Goal: Check status: Check status

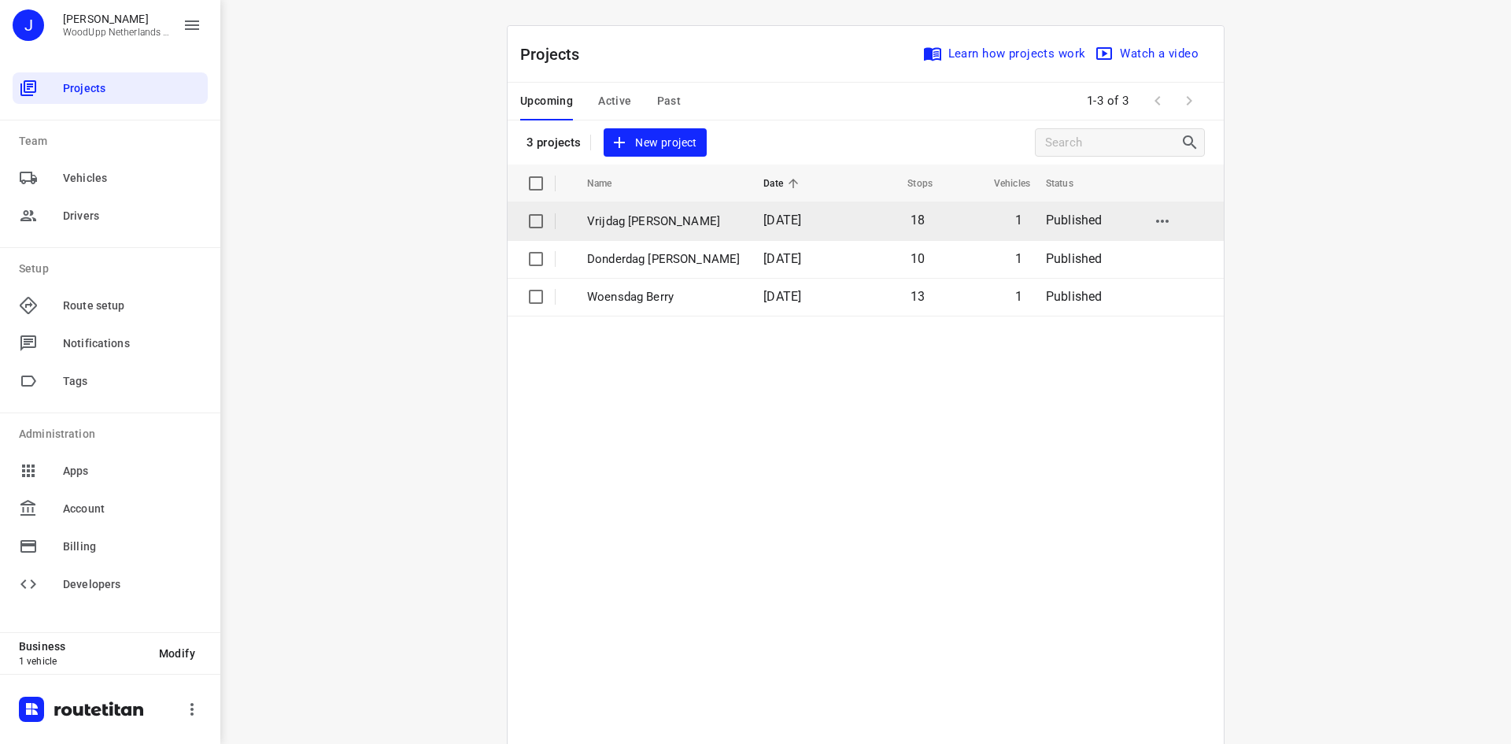
click at [623, 231] on td "Vrijdag [PERSON_NAME]" at bounding box center [660, 221] width 179 height 38
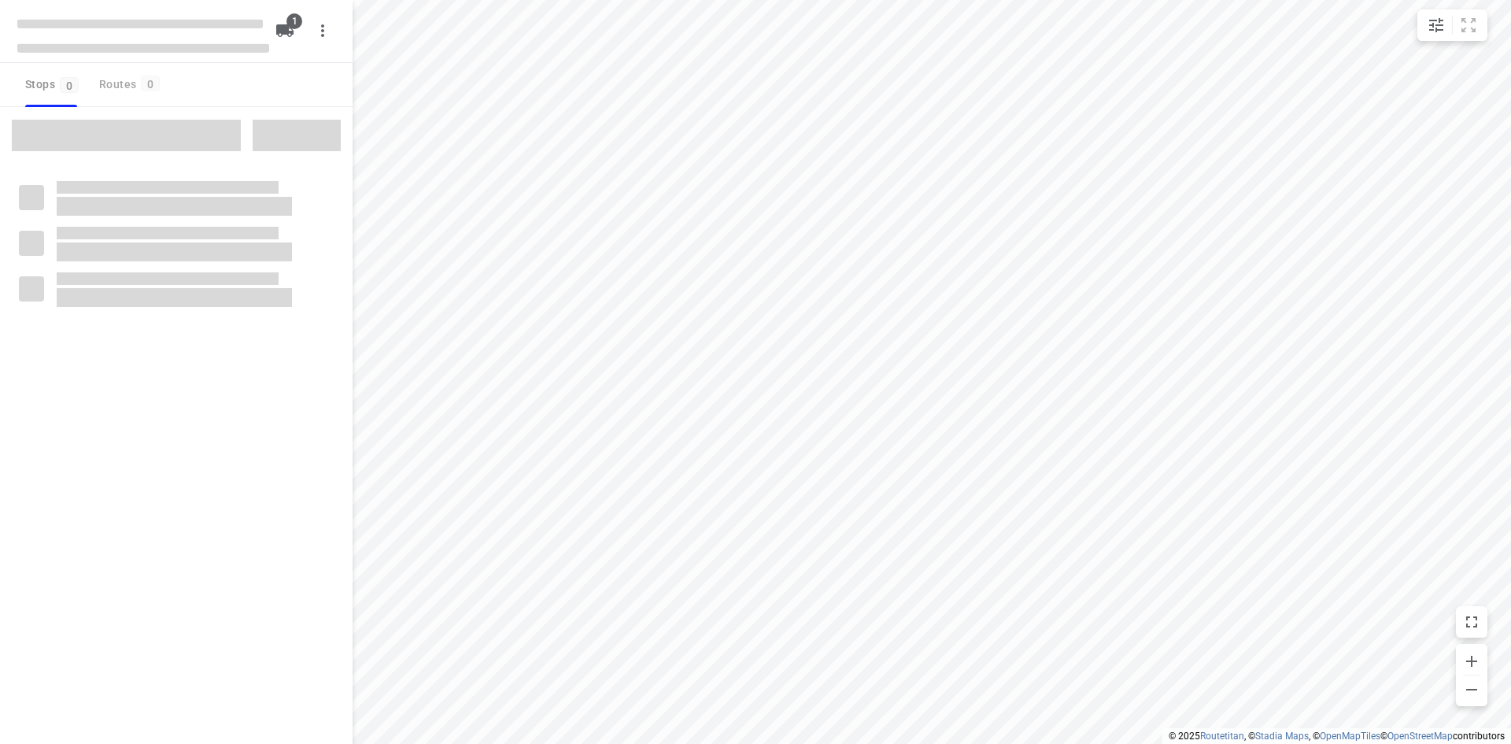
type input "distance"
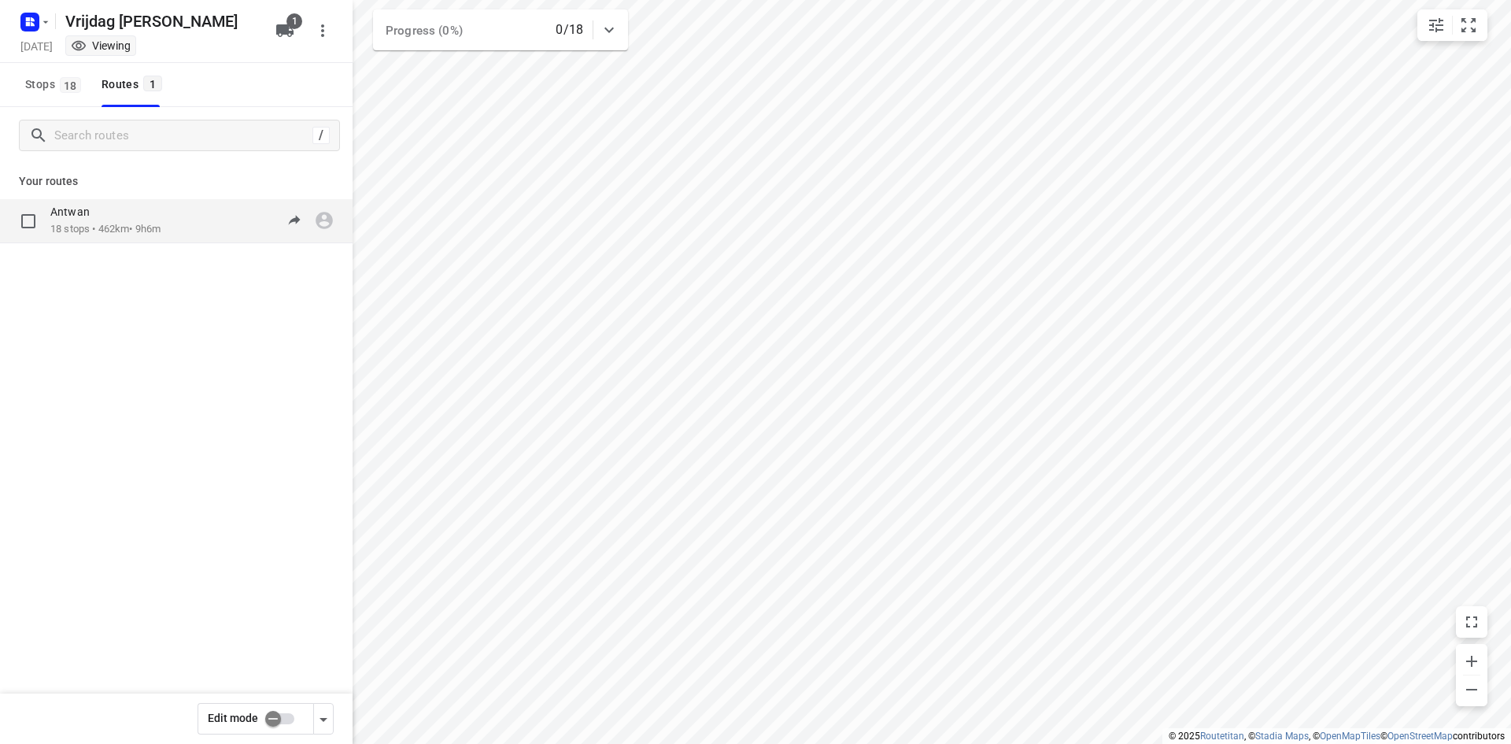
click at [148, 227] on p "18 stops • 462km • 9h6m" at bounding box center [105, 229] width 110 height 15
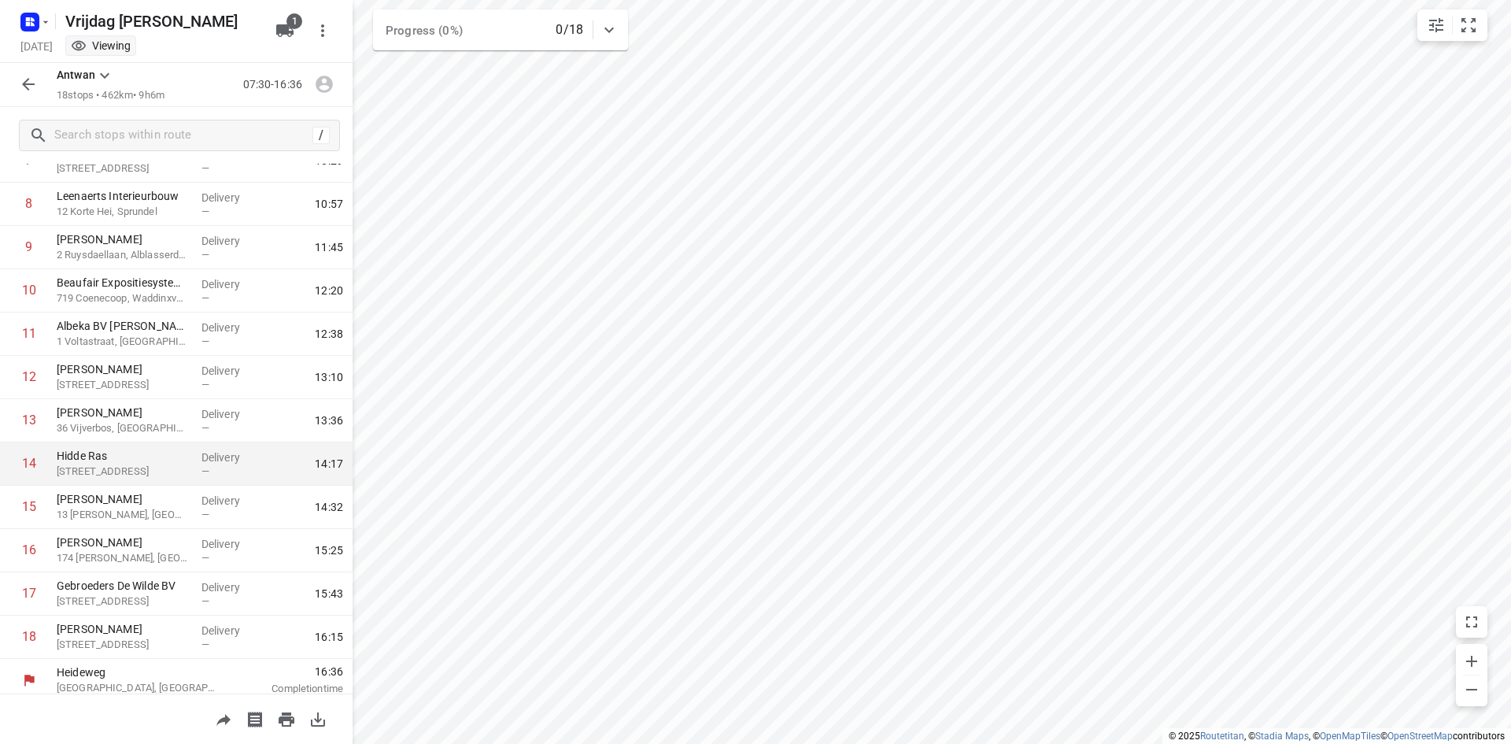
scroll to position [372, 0]
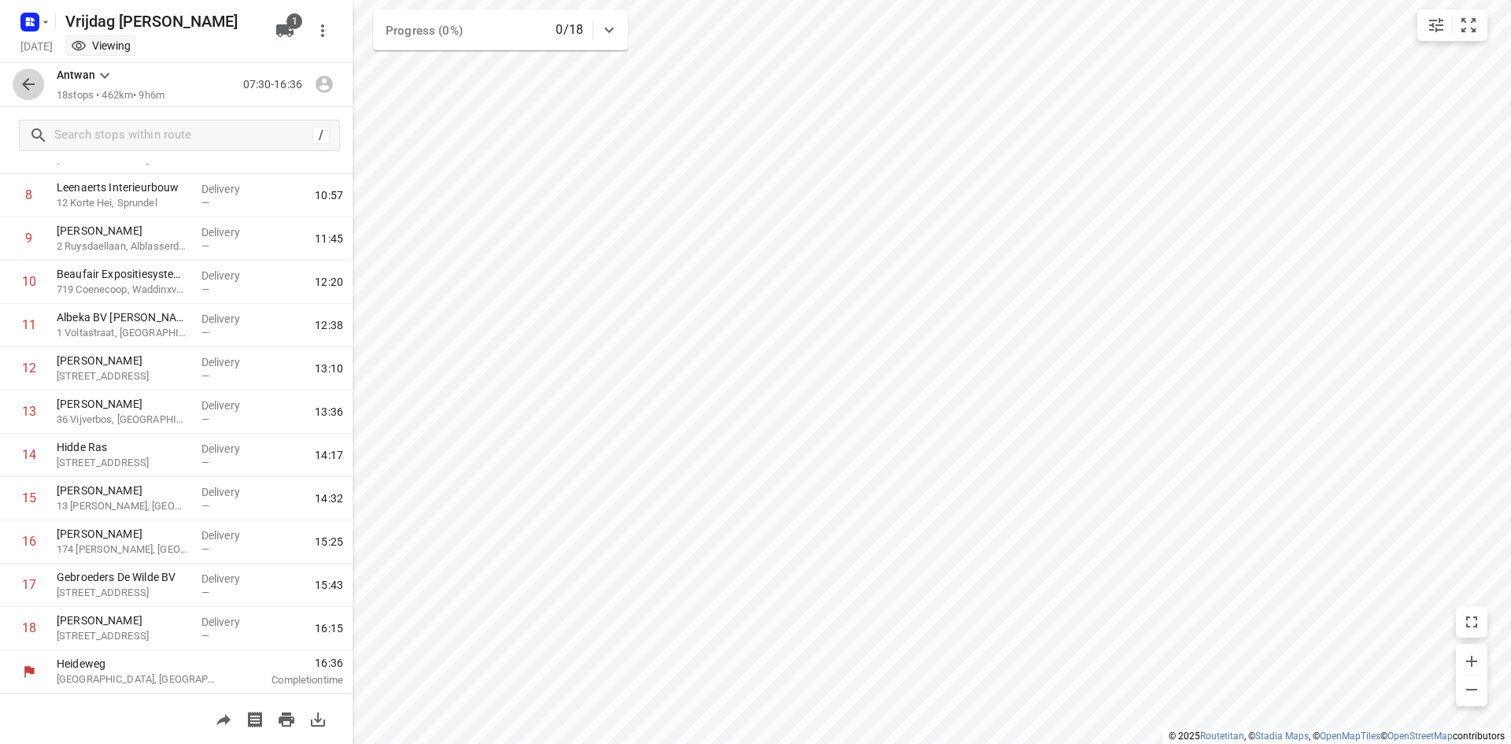
click at [25, 84] on icon "button" at bounding box center [28, 84] width 13 height 13
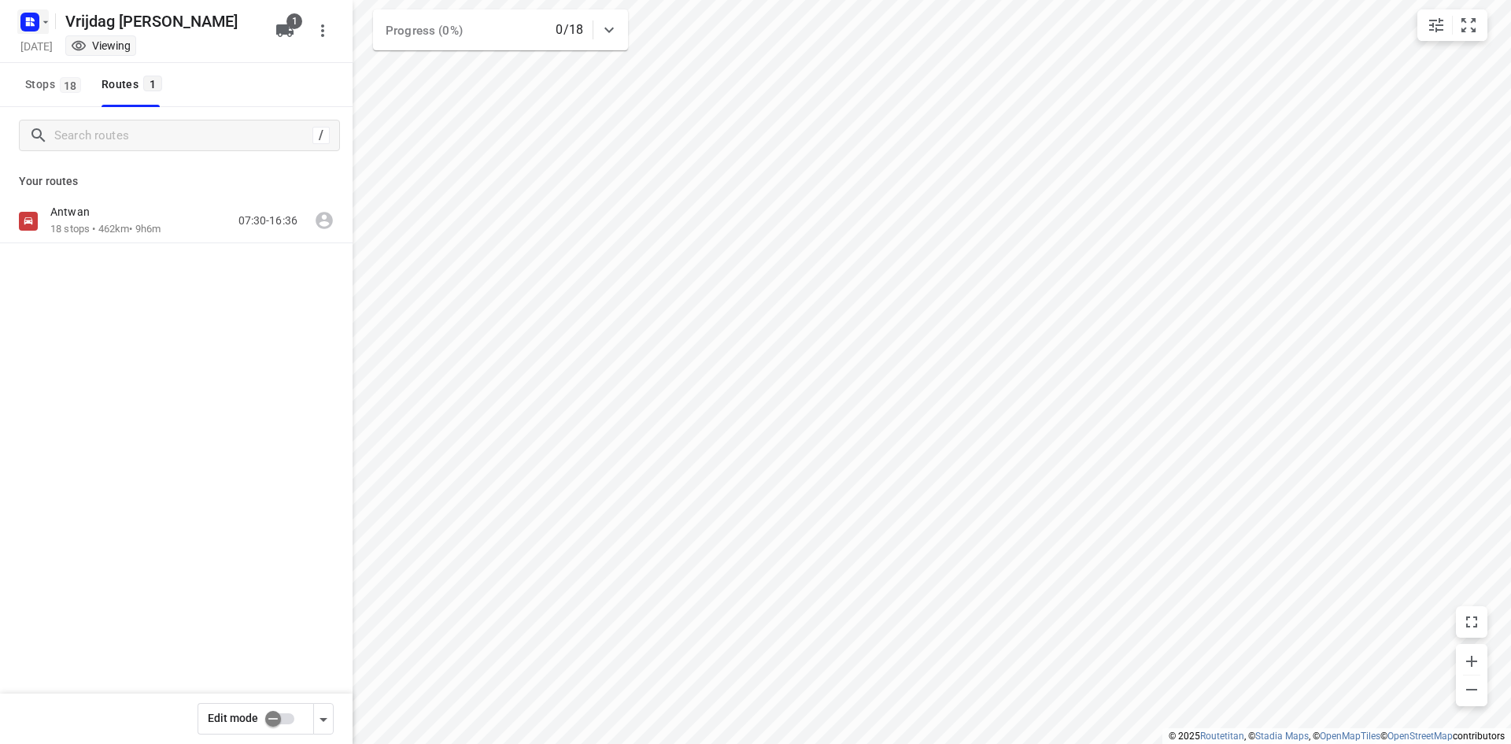
click at [33, 15] on rect "button" at bounding box center [29, 22] width 19 height 19
click at [65, 42] on div "Back to projects" at bounding box center [158, 56] width 283 height 43
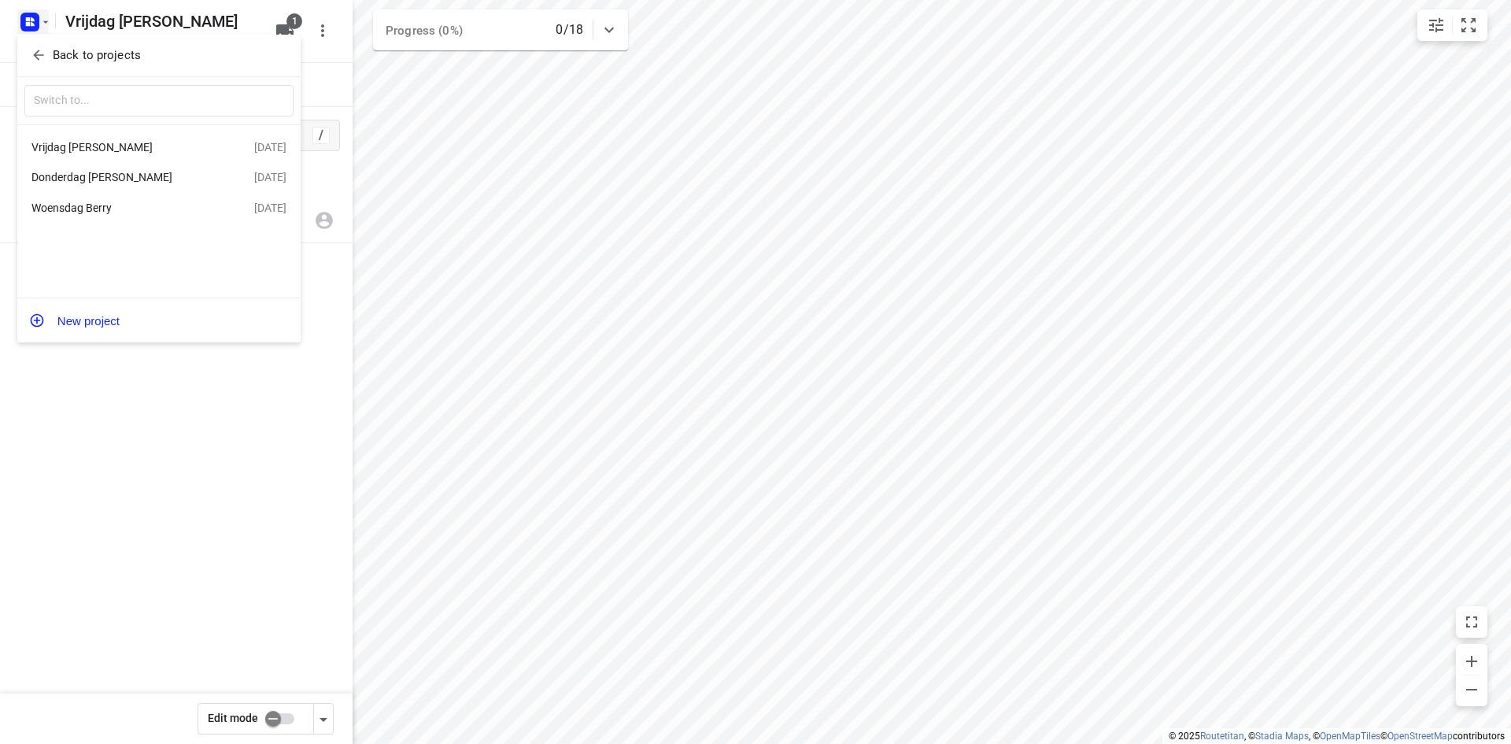
click at [144, 374] on div at bounding box center [755, 372] width 1511 height 744
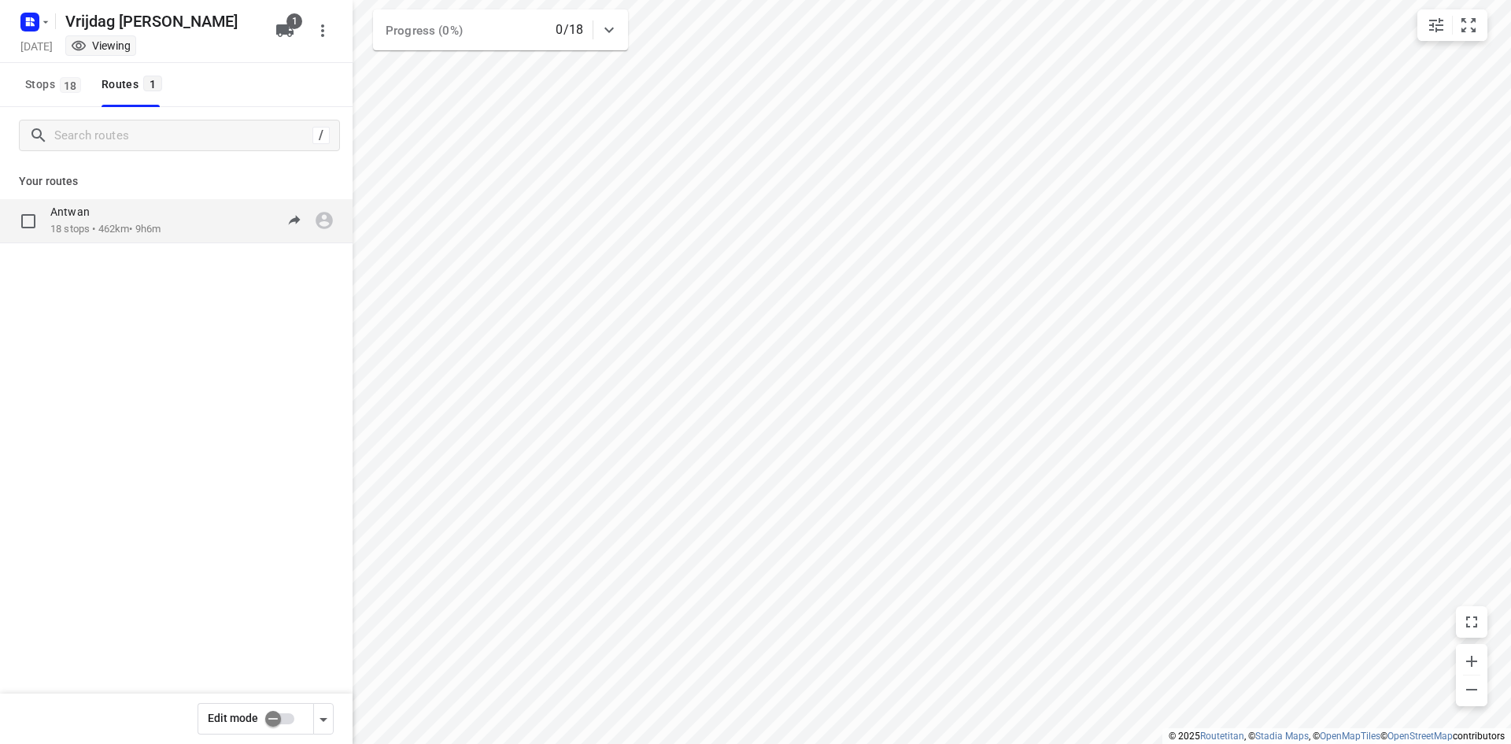
click at [183, 223] on div "Antwan 18 stops • 462km • 9h6m 07:30-16:36" at bounding box center [201, 221] width 302 height 32
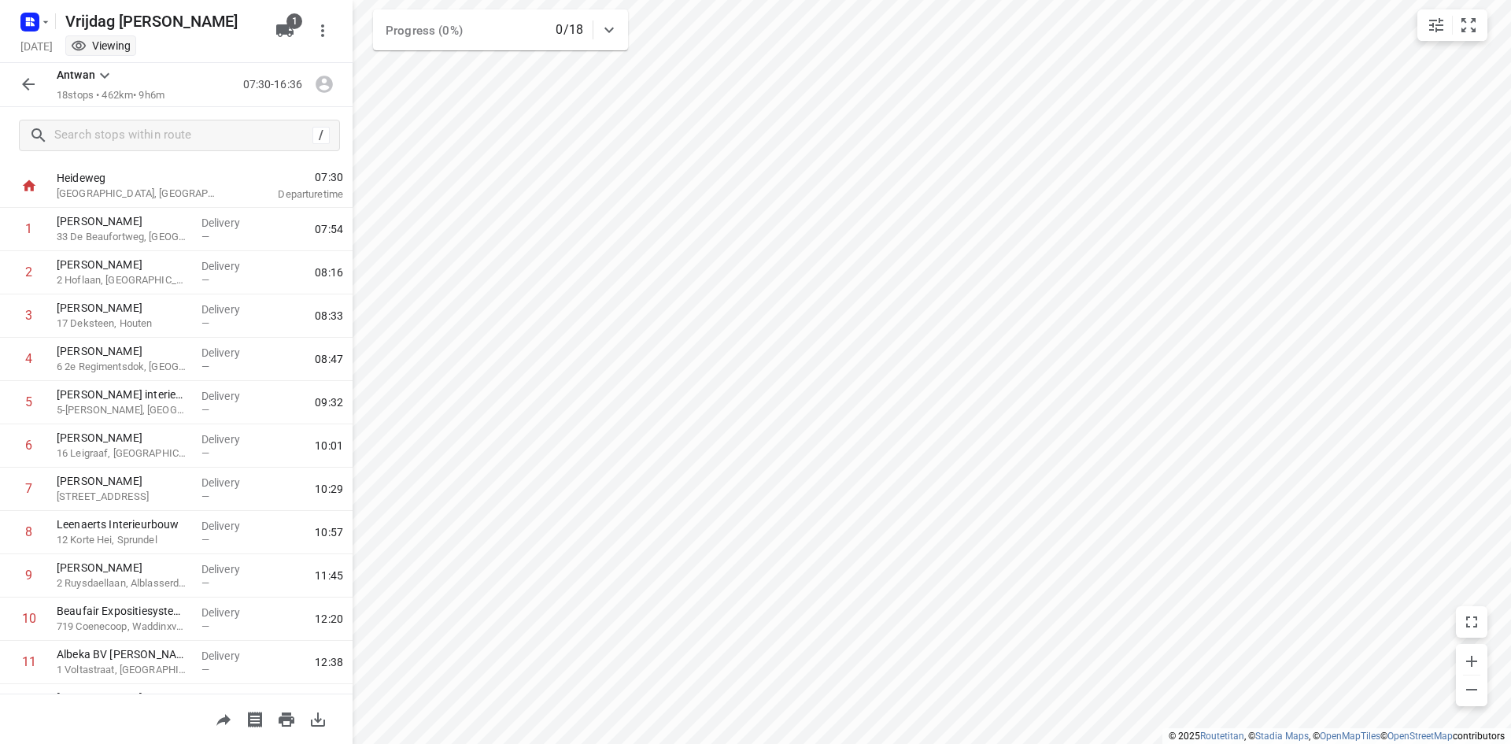
scroll to position [0, 0]
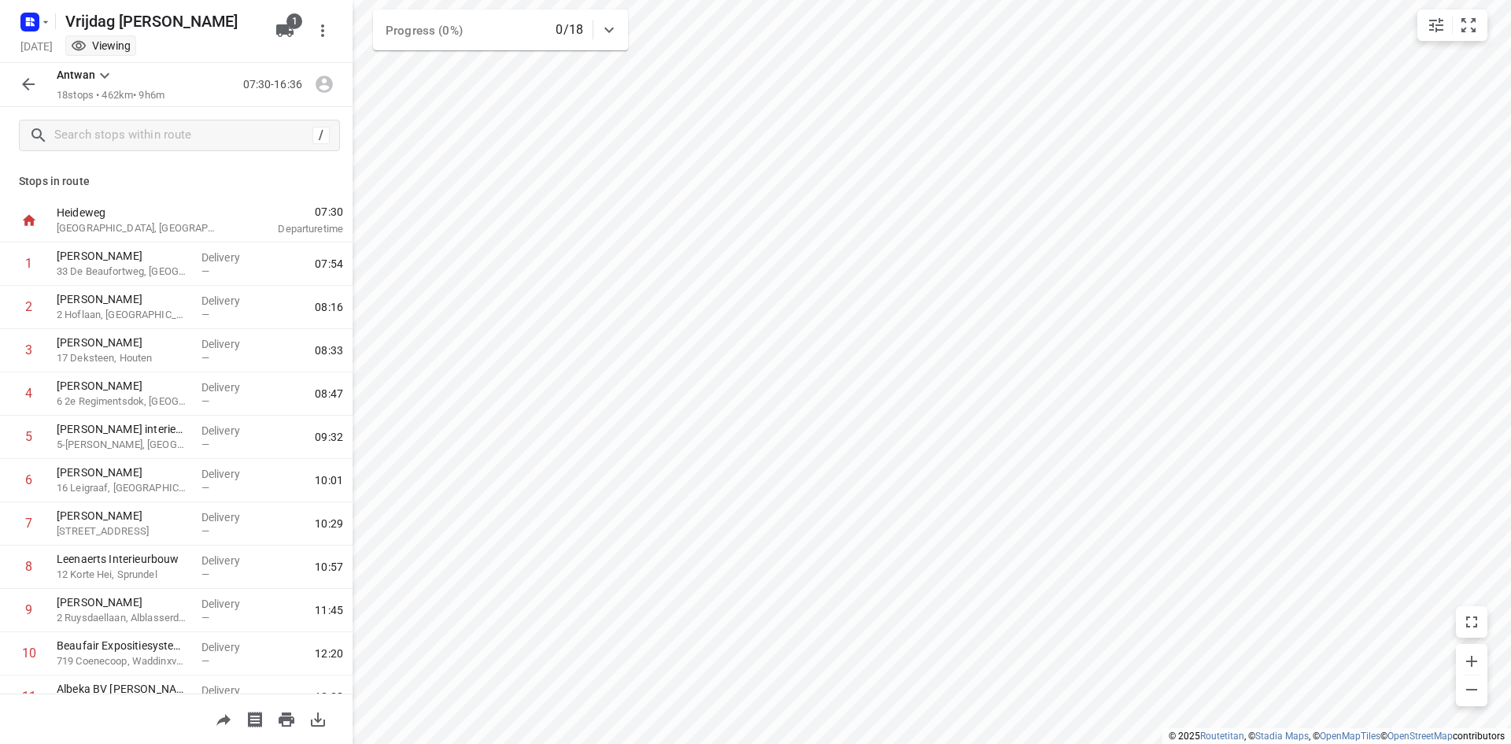
click at [29, 83] on icon "button" at bounding box center [28, 84] width 19 height 19
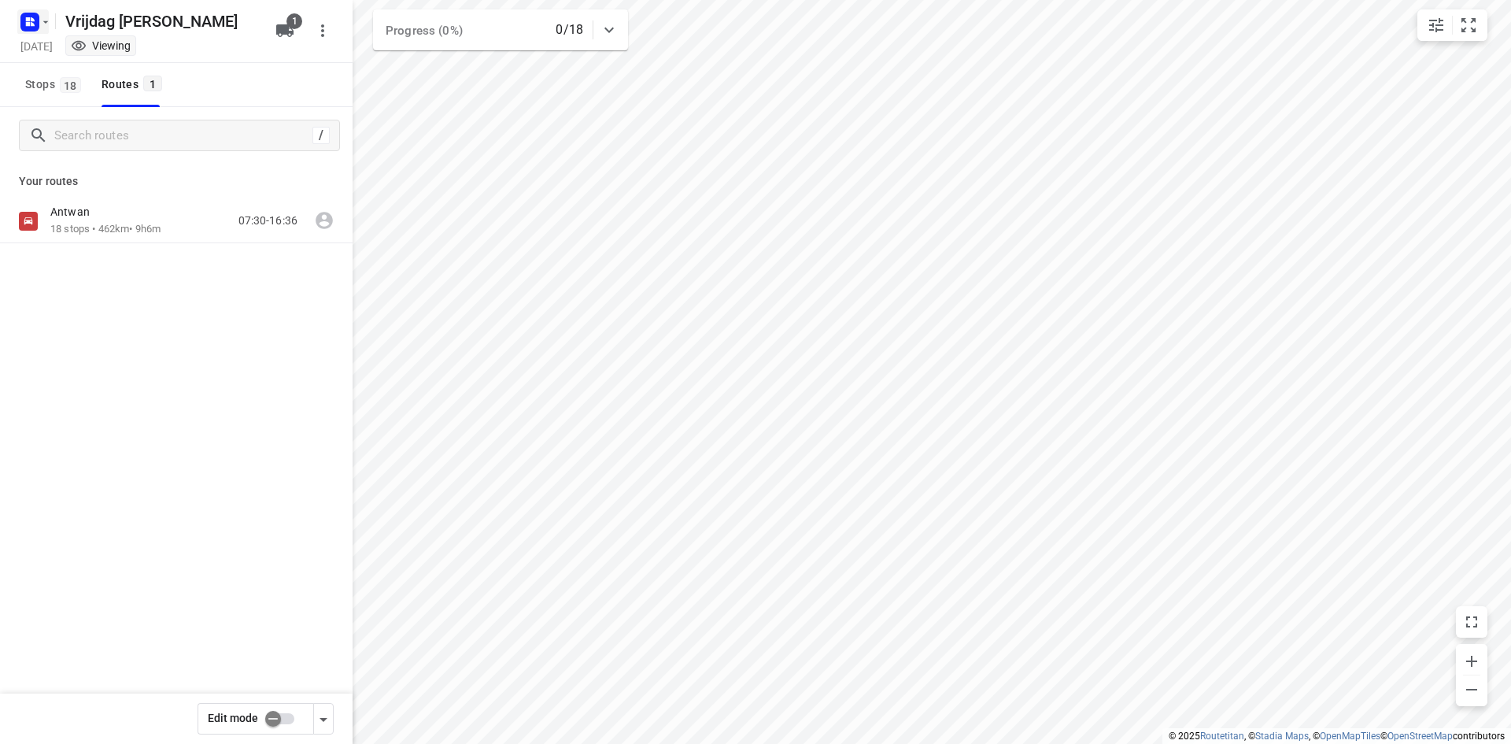
click at [35, 25] on rect "button" at bounding box center [29, 22] width 19 height 19
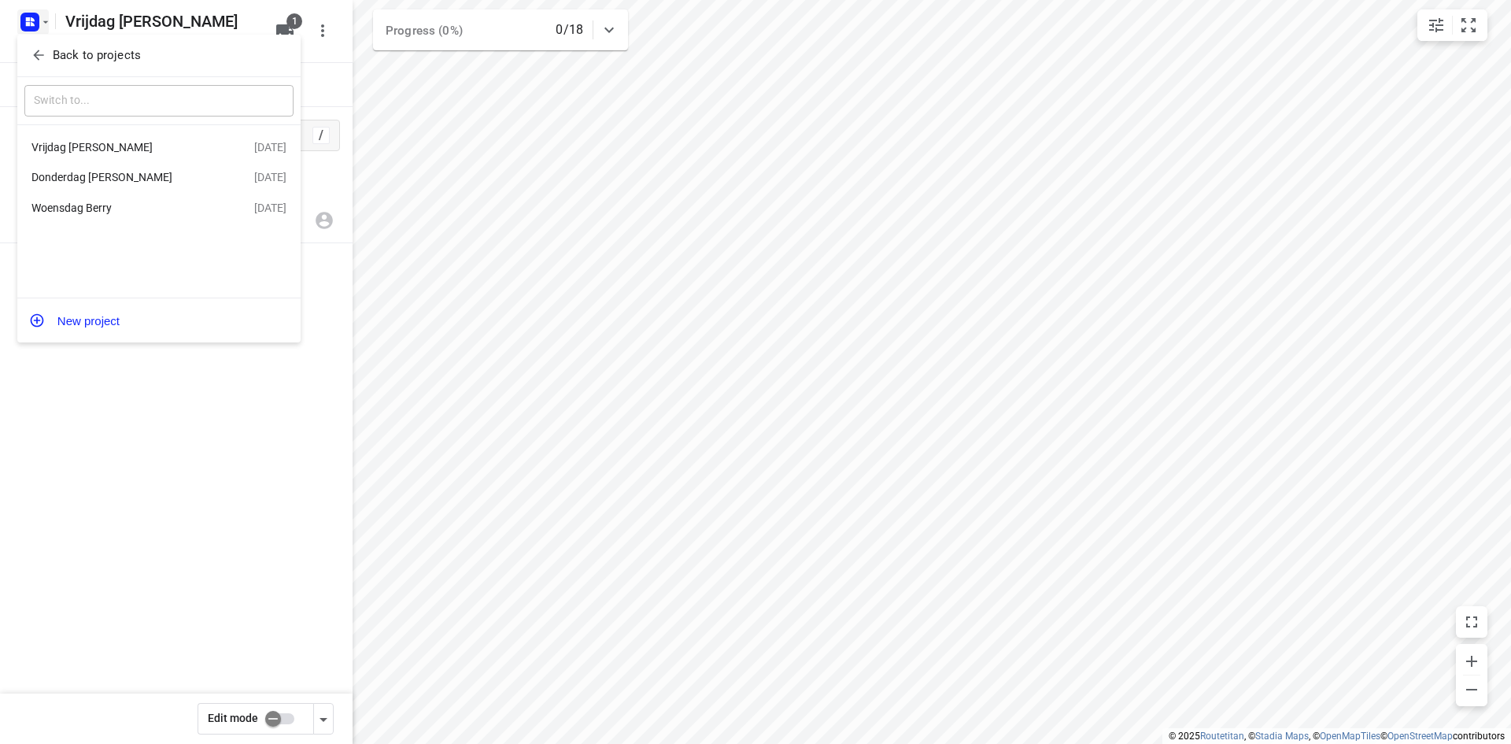
click at [58, 49] on p "Back to projects" at bounding box center [97, 55] width 88 height 18
